Goal: Find specific page/section: Find specific page/section

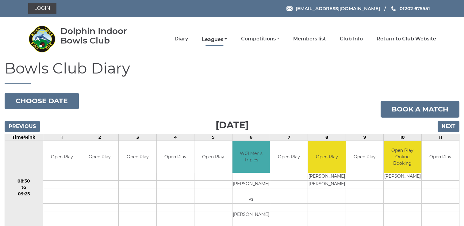
click at [226, 38] on link "Leagues" at bounding box center [214, 39] width 25 height 7
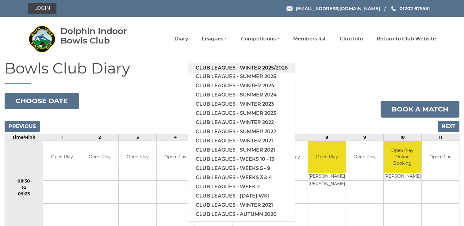
click at [228, 65] on link "Club leagues - Winter 2025/2026" at bounding box center [241, 68] width 107 height 9
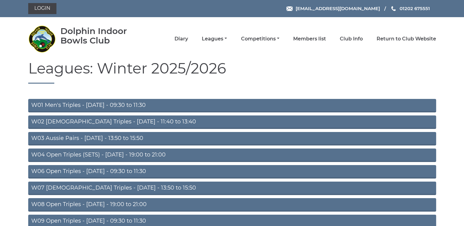
click at [119, 153] on link "W04 Open Triples (SETS) - [DATE] - 19:00 to 21:00" at bounding box center [232, 156] width 408 height 14
